Goal: Task Accomplishment & Management: Use online tool/utility

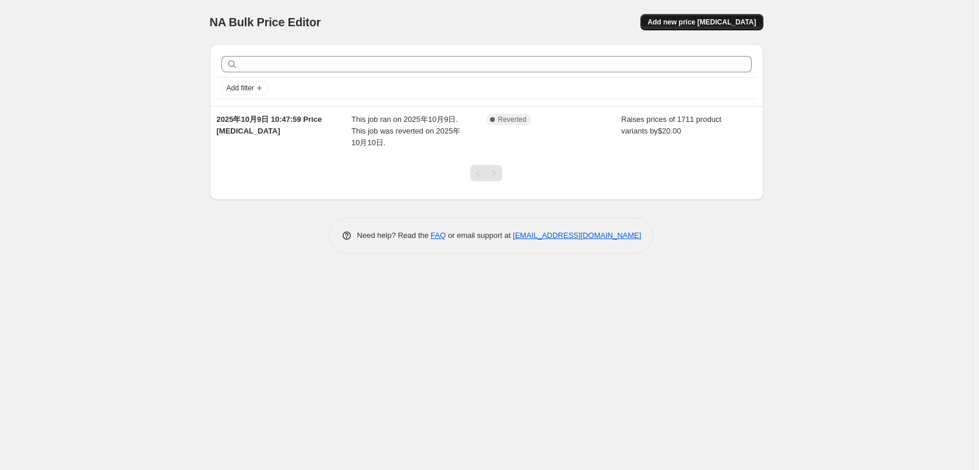
click at [691, 24] on span "Add new price [MEDICAL_DATA]" at bounding box center [701, 21] width 108 height 9
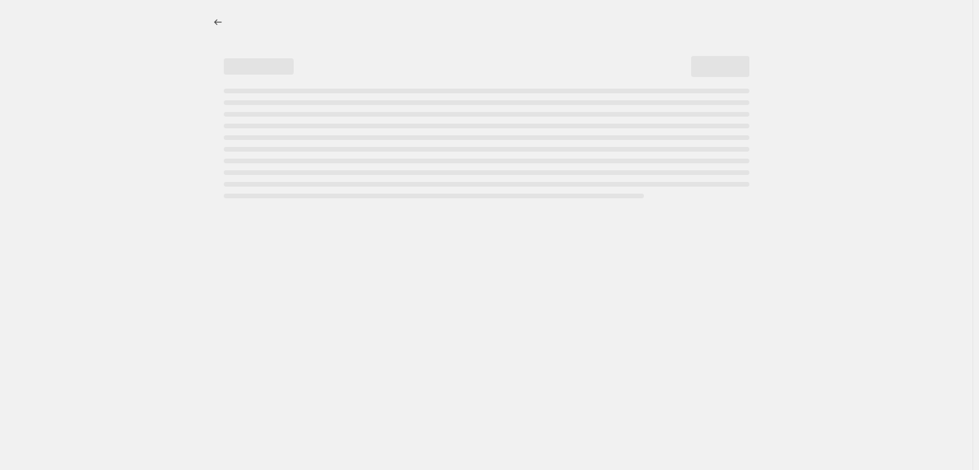
select select "percentage"
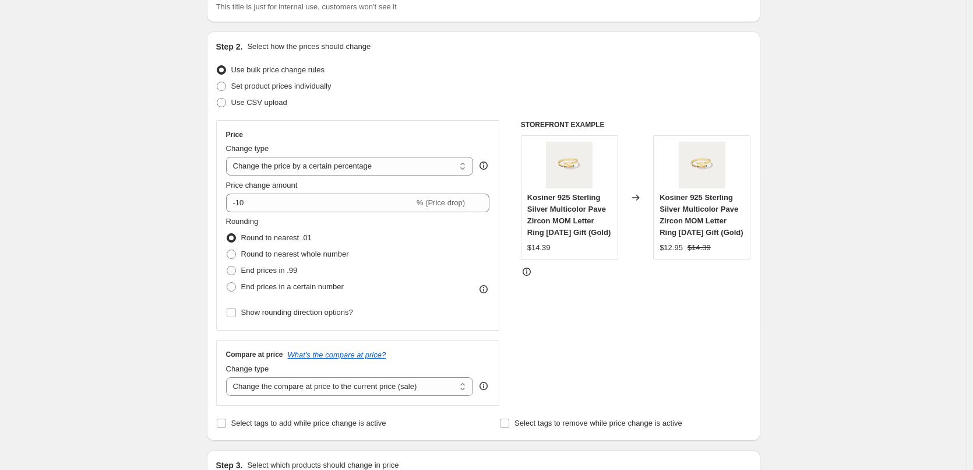
scroll to position [117, 0]
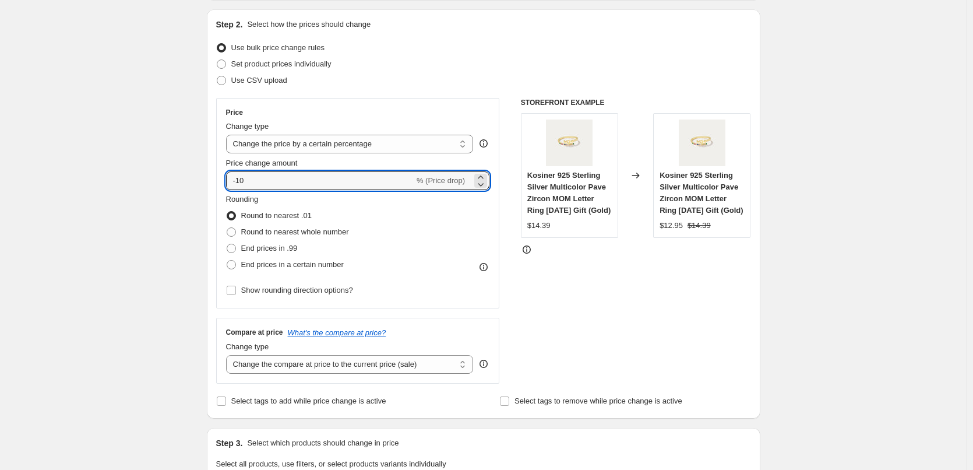
drag, startPoint x: 249, startPoint y: 182, endPoint x: 223, endPoint y: 180, distance: 26.9
click at [223, 180] on div "Price Change type Change the price to a certain amount Change the price by a ce…" at bounding box center [358, 203] width 284 height 210
type input "5"
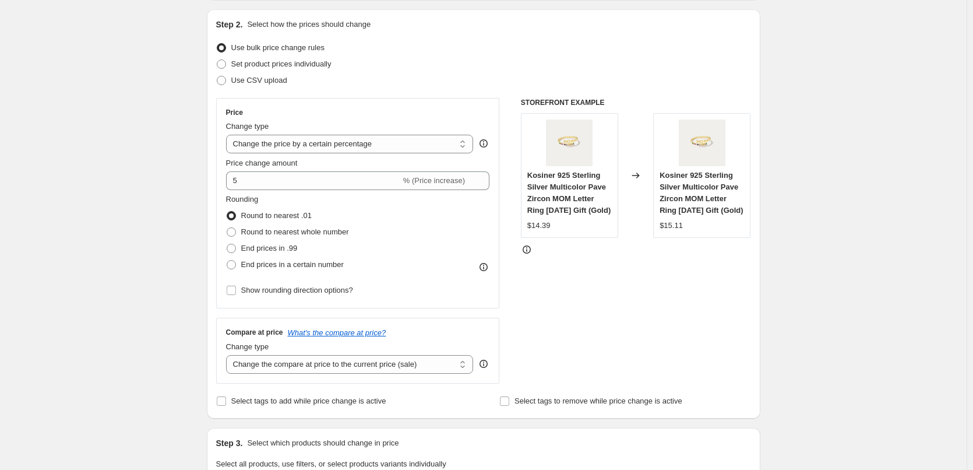
click at [150, 189] on div "Create new price change job. This page is ready Create new price change job Dra…" at bounding box center [483, 475] width 967 height 1184
click at [404, 143] on select "Change the price to a certain amount Change the price by a certain amount Chang…" at bounding box center [350, 144] width 248 height 19
select select "by"
click at [228, 135] on select "Change the price to a certain amount Change the price by a certain amount Chang…" at bounding box center [350, 144] width 248 height 19
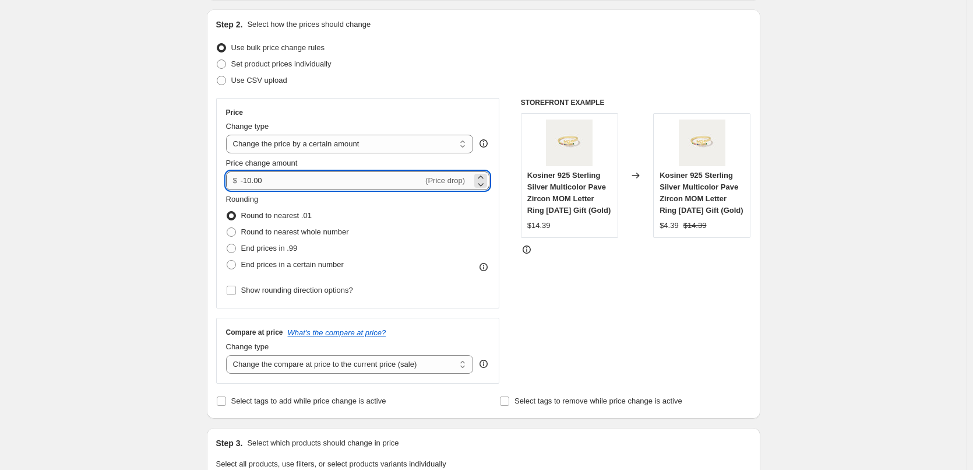
click at [262, 180] on input "-10.00" at bounding box center [332, 180] width 182 height 19
drag, startPoint x: 269, startPoint y: 180, endPoint x: 226, endPoint y: 176, distance: 43.3
click at [226, 176] on div "Price Change type Change the price to a certain amount Change the price by a ce…" at bounding box center [358, 203] width 284 height 210
type input "5.00"
click at [129, 224] on div "Create new price change job. This page is ready Create new price change job Dra…" at bounding box center [483, 475] width 967 height 1184
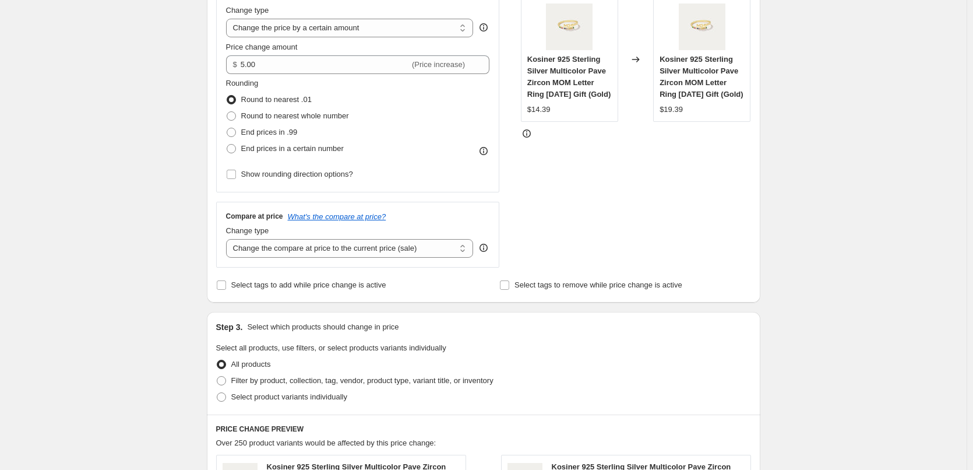
scroll to position [233, 0]
click at [255, 250] on select "Change the compare at price to the current price (sale) Change the compare at p…" at bounding box center [350, 247] width 248 height 19
select select "remove"
click at [228, 238] on select "Change the compare at price to the current price (sale) Change the compare at p…" at bounding box center [350, 247] width 248 height 19
click at [124, 255] on div "Create new price change job. This page is ready Create new price change job Dra…" at bounding box center [483, 359] width 967 height 1184
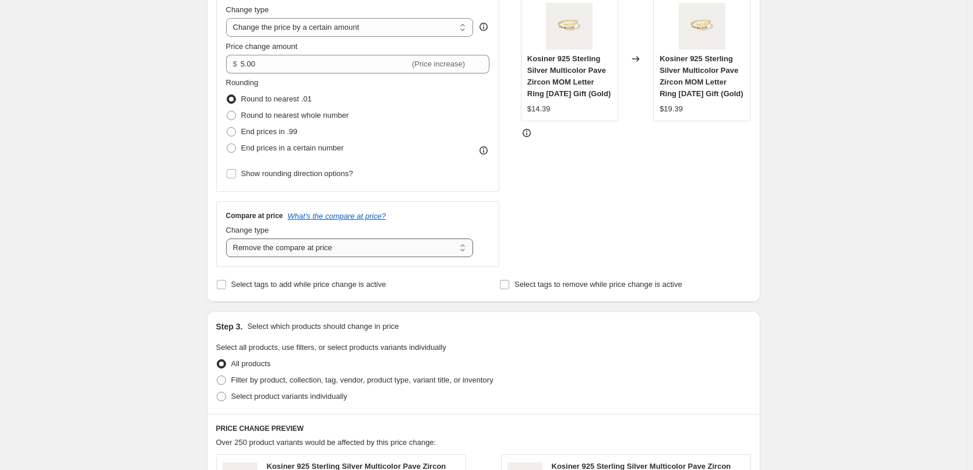
click at [299, 250] on select "Change the compare at price to the current price (sale) Change the compare at p…" at bounding box center [350, 247] width 248 height 19
click at [228, 238] on select "Change the compare at price to the current price (sale) Change the compare at p…" at bounding box center [350, 247] width 248 height 19
click at [140, 249] on div "Create new price change job. This page is ready Create new price change job Dra…" at bounding box center [483, 359] width 967 height 1184
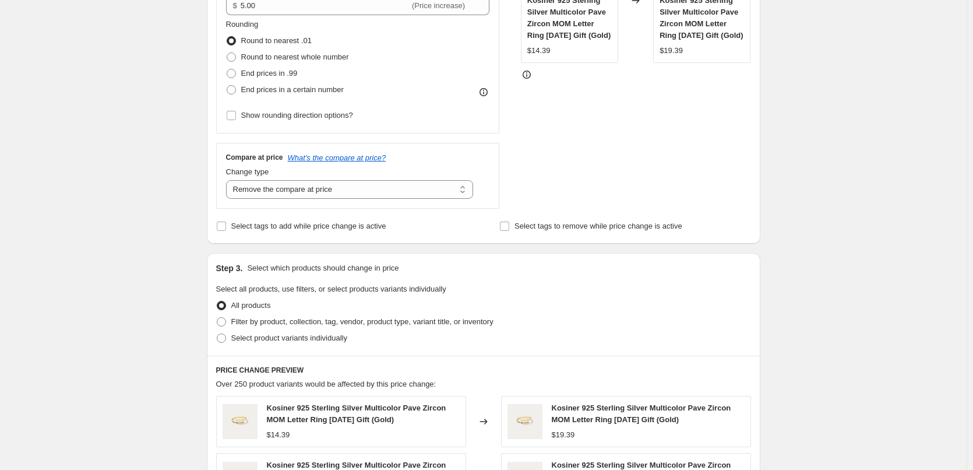
scroll to position [350, 0]
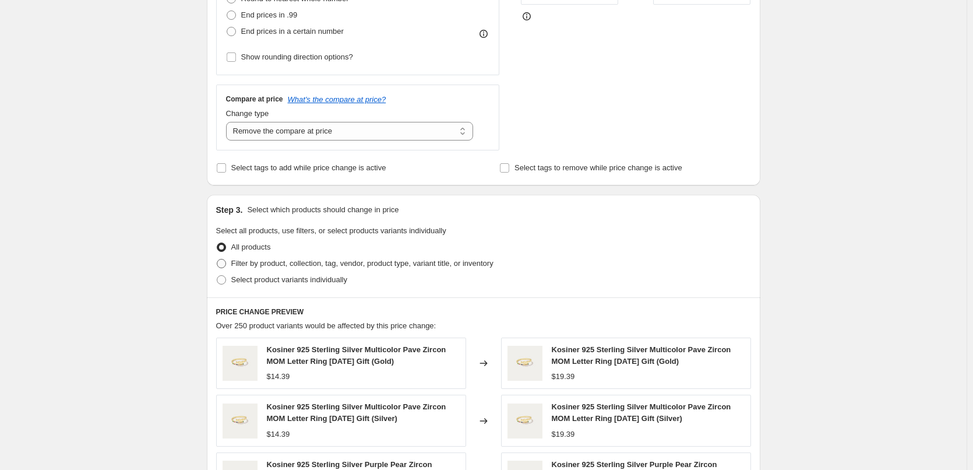
click at [234, 267] on span "Filter by product, collection, tag, vendor, product type, variant title, or inv…" at bounding box center [362, 263] width 262 height 9
click at [217, 259] on input "Filter by product, collection, tag, vendor, product type, variant title, or inv…" at bounding box center [217, 259] width 1 height 1
radio input "true"
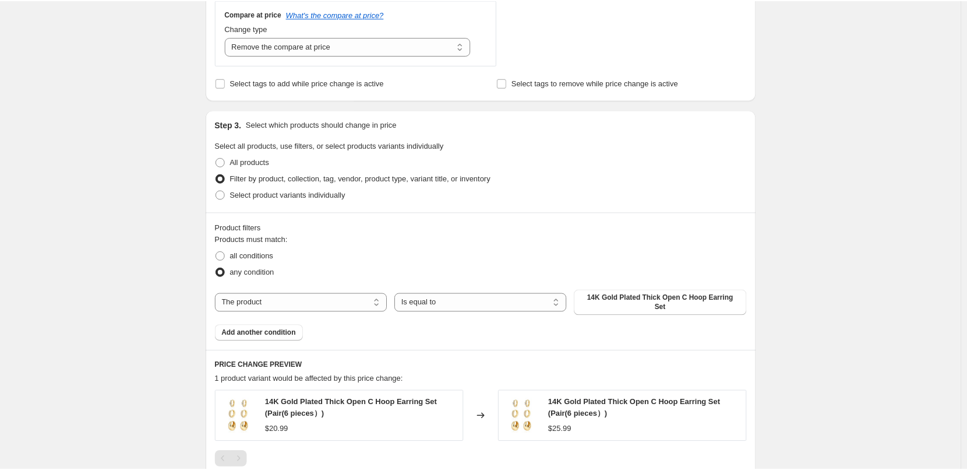
scroll to position [466, 0]
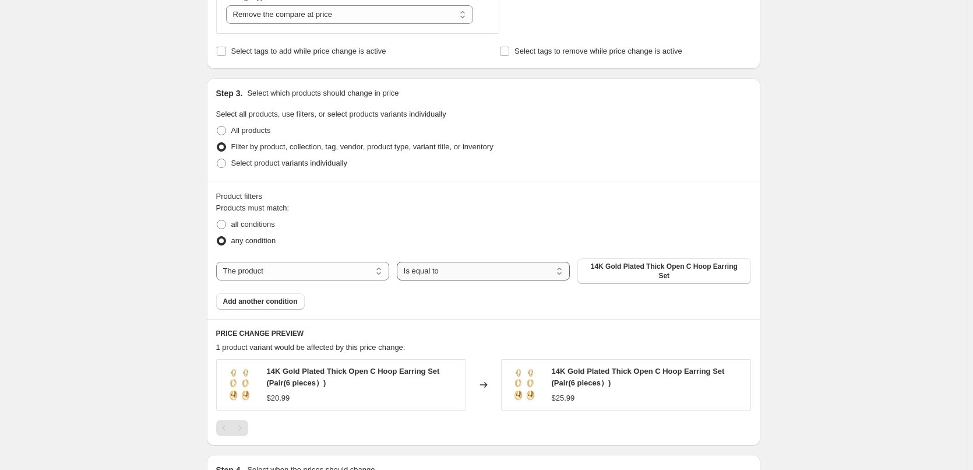
click at [441, 271] on select "Is equal to Is not equal to" at bounding box center [483, 271] width 173 height 19
click at [399, 262] on select "Is equal to Is not equal to" at bounding box center [483, 271] width 173 height 19
click at [368, 264] on select "The product The product's collection The product's tag The product's vendor The…" at bounding box center [302, 271] width 173 height 19
select select "collection"
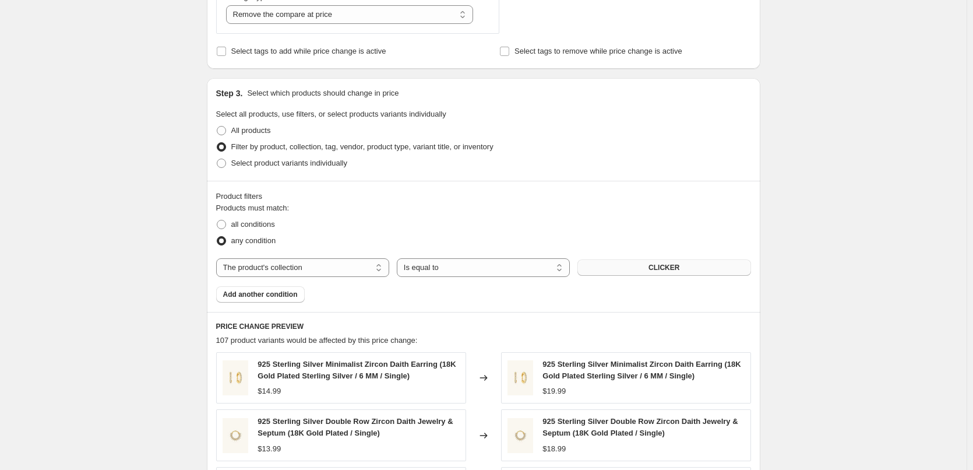
click at [625, 272] on button "CLICKER" at bounding box center [664, 267] width 173 height 16
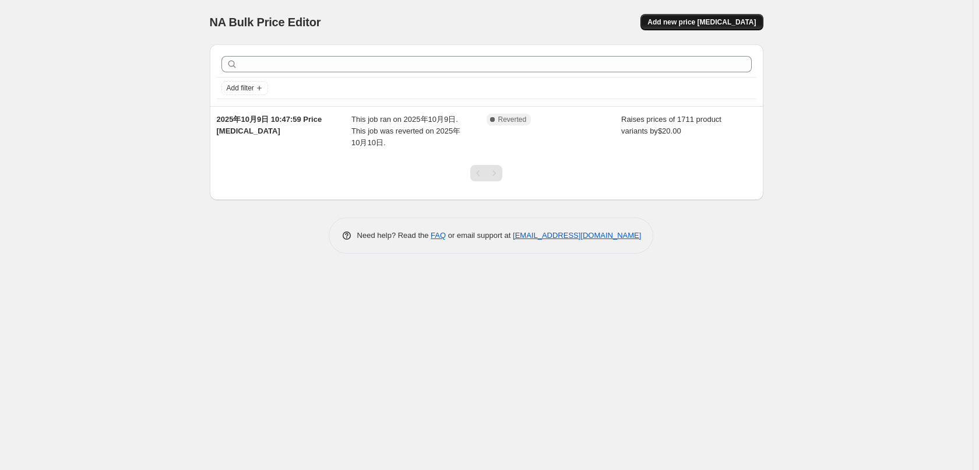
click at [704, 27] on button "Add new price [MEDICAL_DATA]" at bounding box center [701, 22] width 122 height 16
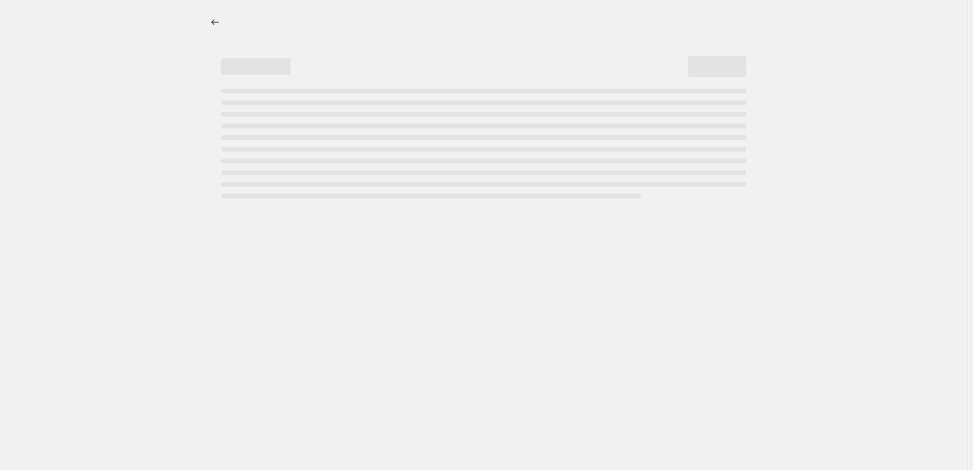
select select "percentage"
